Goal: Task Accomplishment & Management: Manage account settings

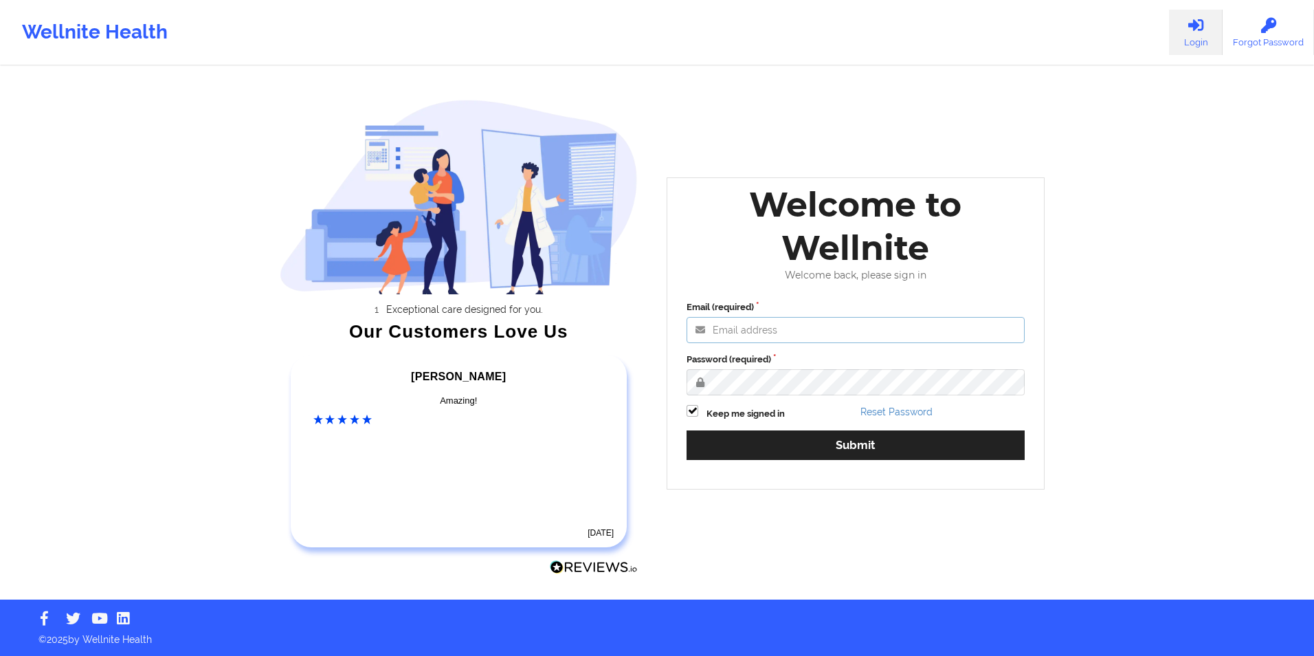
click at [875, 324] on input "Email (required)" at bounding box center [856, 330] width 338 height 26
type input "[EMAIL_ADDRESS][DOMAIN_NAME]"
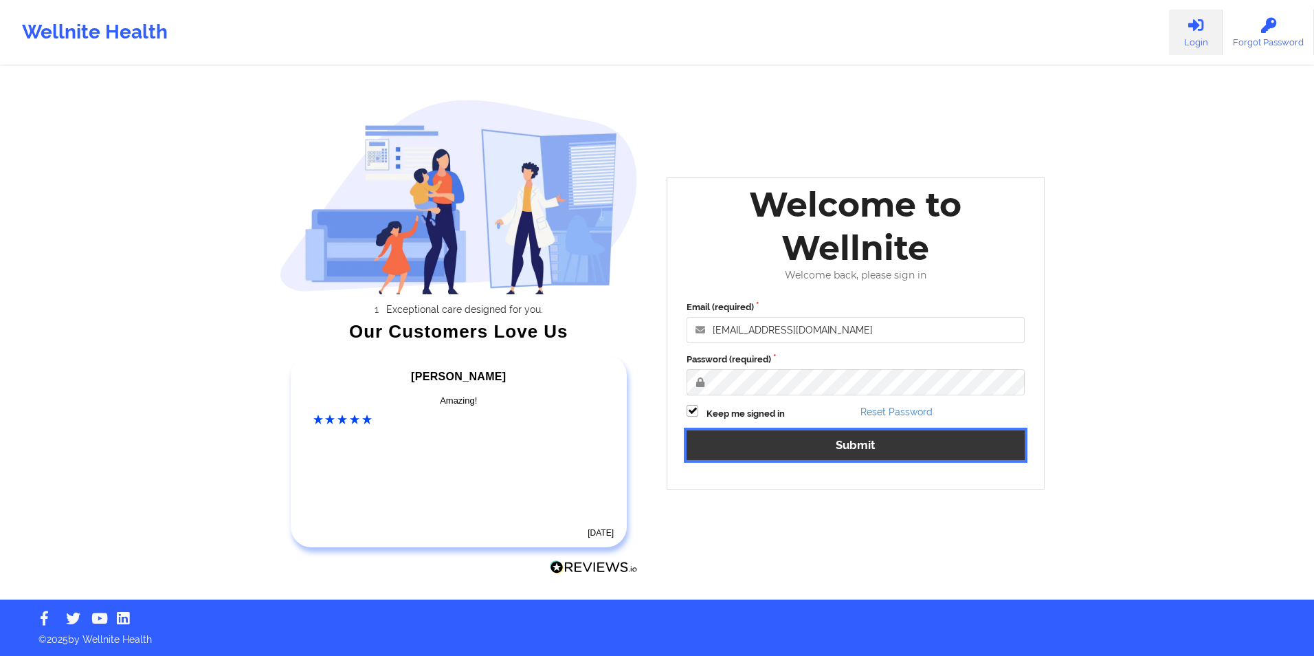
click at [808, 441] on button "Submit" at bounding box center [856, 445] width 338 height 30
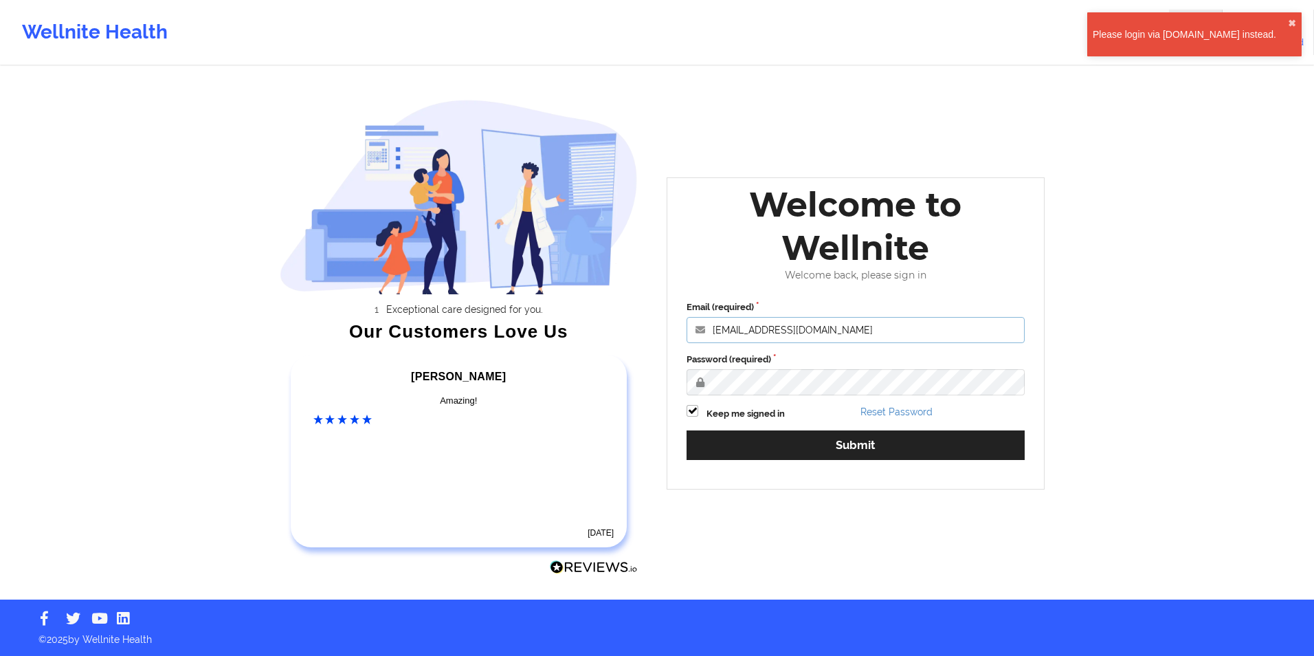
click at [874, 324] on input "[EMAIL_ADDRESS][DOMAIN_NAME]" at bounding box center [856, 330] width 338 height 26
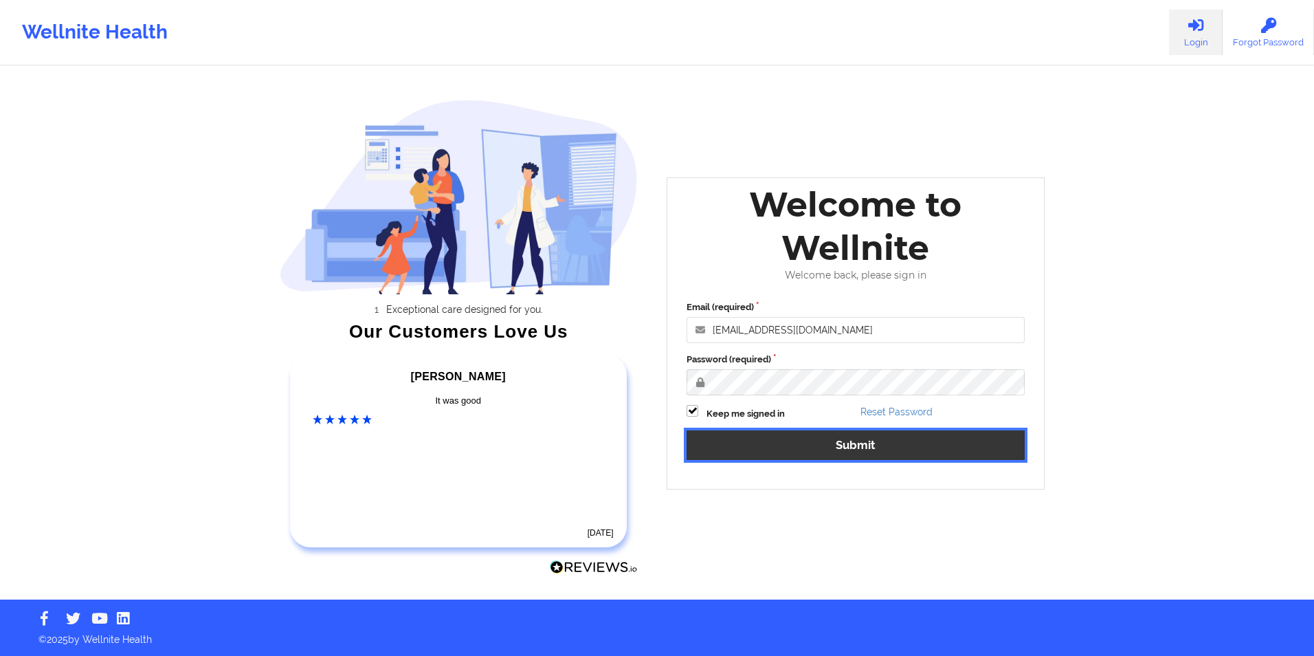
click at [923, 442] on button "Submit" at bounding box center [856, 445] width 338 height 30
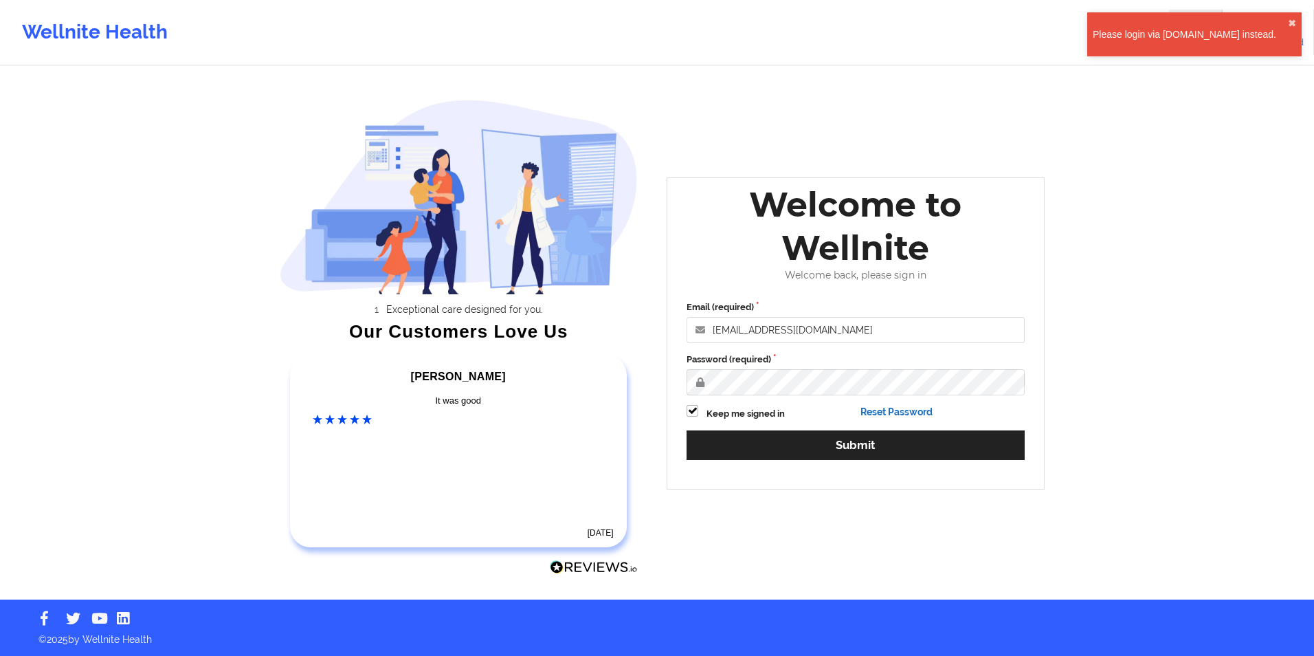
click at [905, 415] on link "Reset Password" at bounding box center [897, 411] width 72 height 11
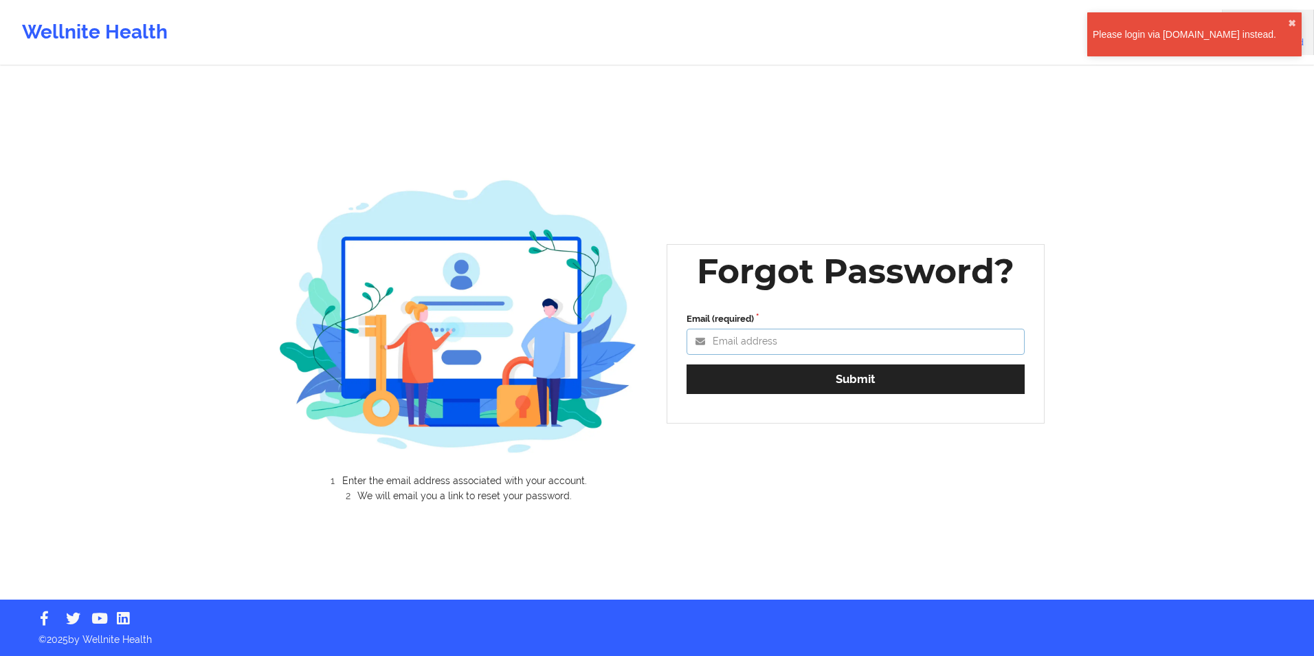
click at [823, 338] on input "Email (required)" at bounding box center [856, 342] width 338 height 26
type input "[EMAIL_ADDRESS][DOMAIN_NAME]"
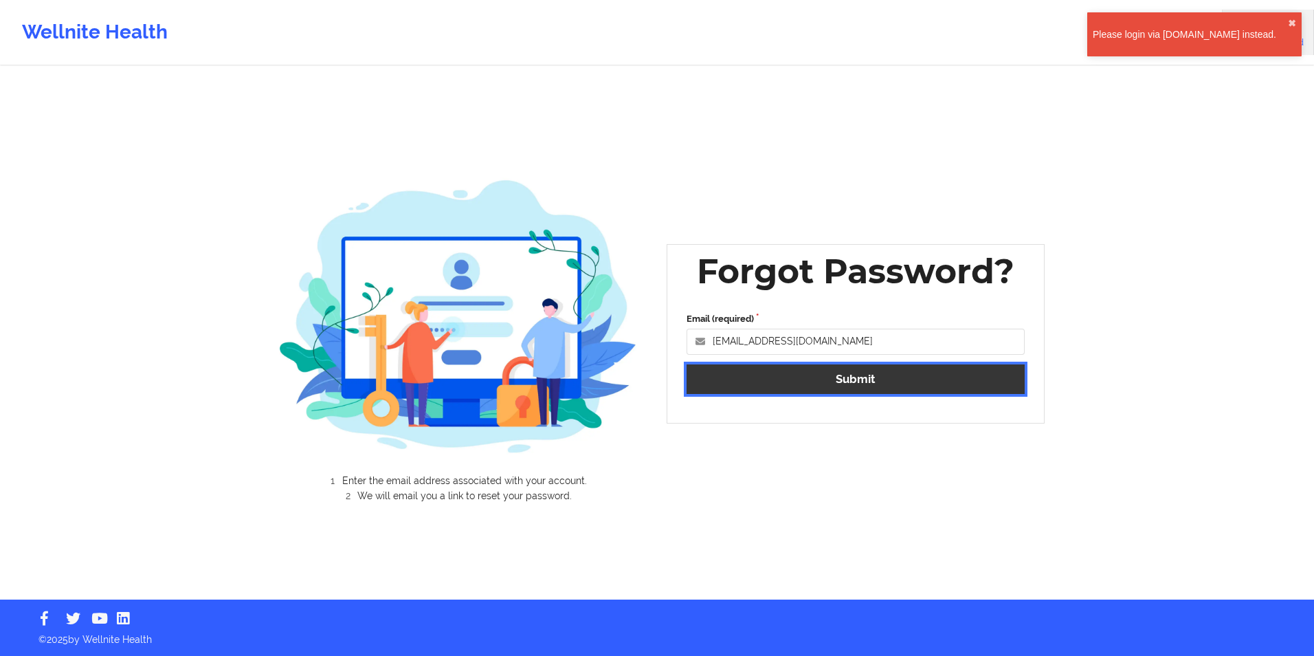
click at [848, 381] on button "Submit" at bounding box center [856, 379] width 338 height 30
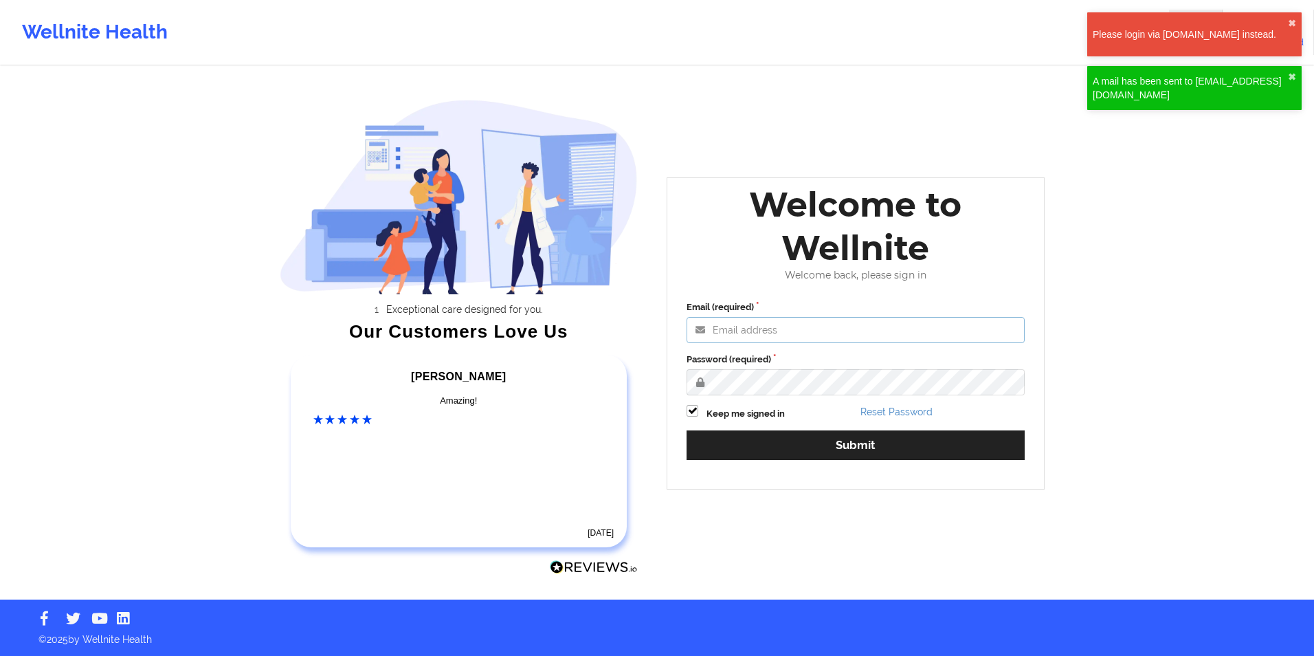
type input "[EMAIL_ADDRESS][DOMAIN_NAME]"
